Goal: Find specific page/section: Find specific page/section

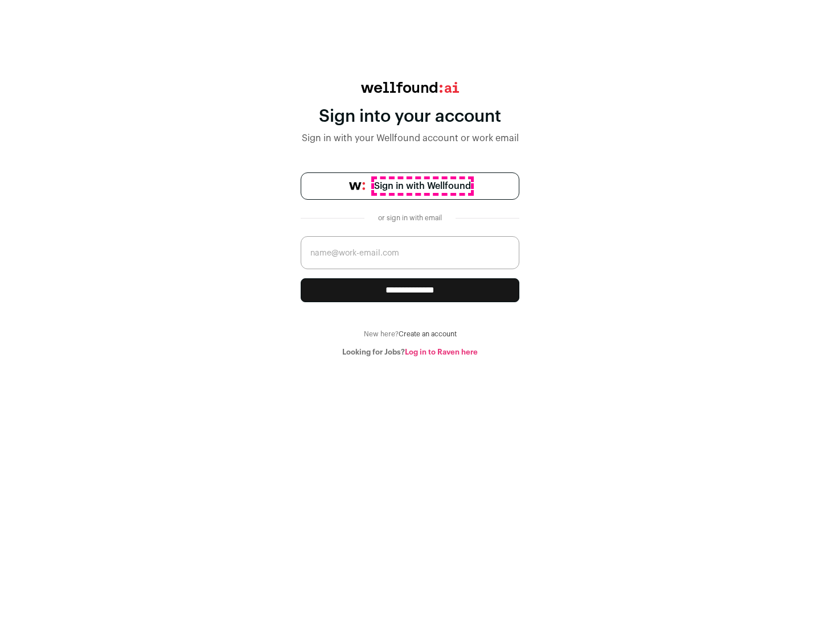
click at [422, 186] on span "Sign in with Wellfound" at bounding box center [422, 186] width 97 height 14
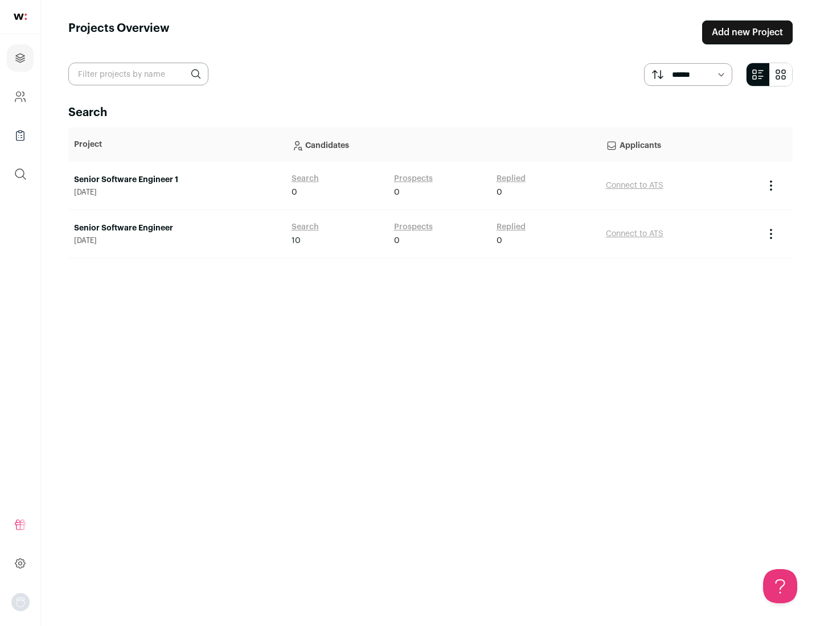
click at [176, 228] on link "Senior Software Engineer" at bounding box center [177, 228] width 206 height 11
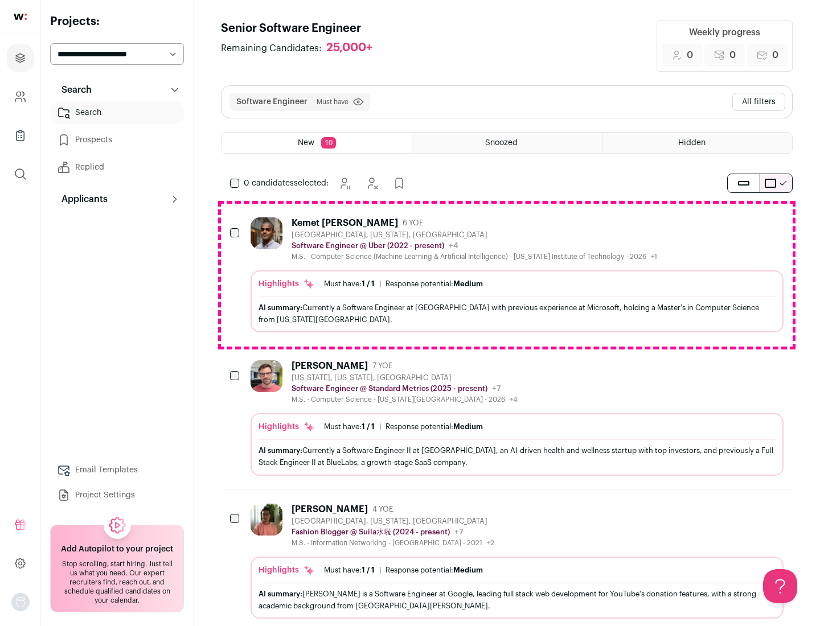
click at [507, 275] on div "Highlights Must have: 1 / 1 How many must haves have been fulfilled? | Response…" at bounding box center [516, 301] width 533 height 62
